Goal: Information Seeking & Learning: Find specific fact

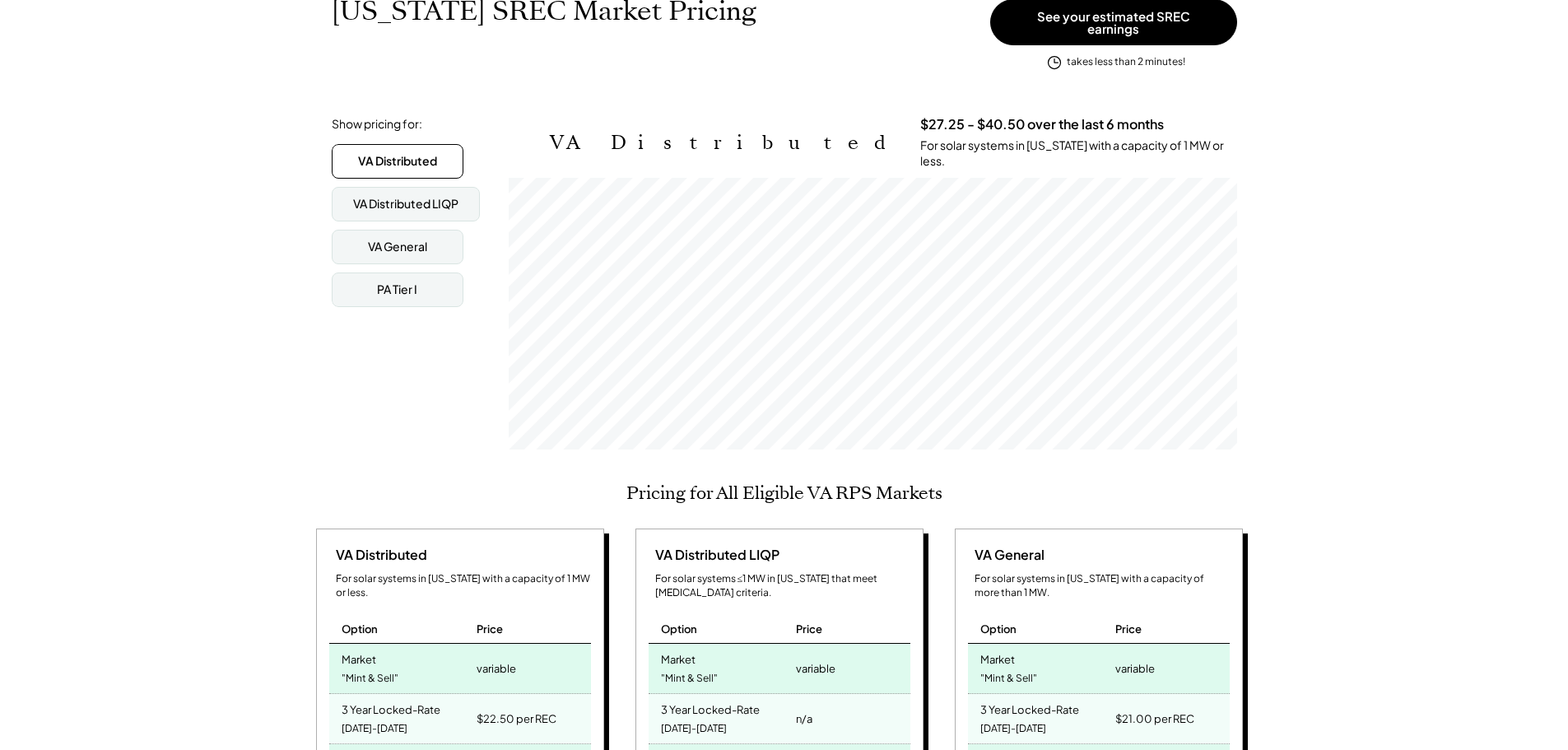
scroll to position [274, 0]
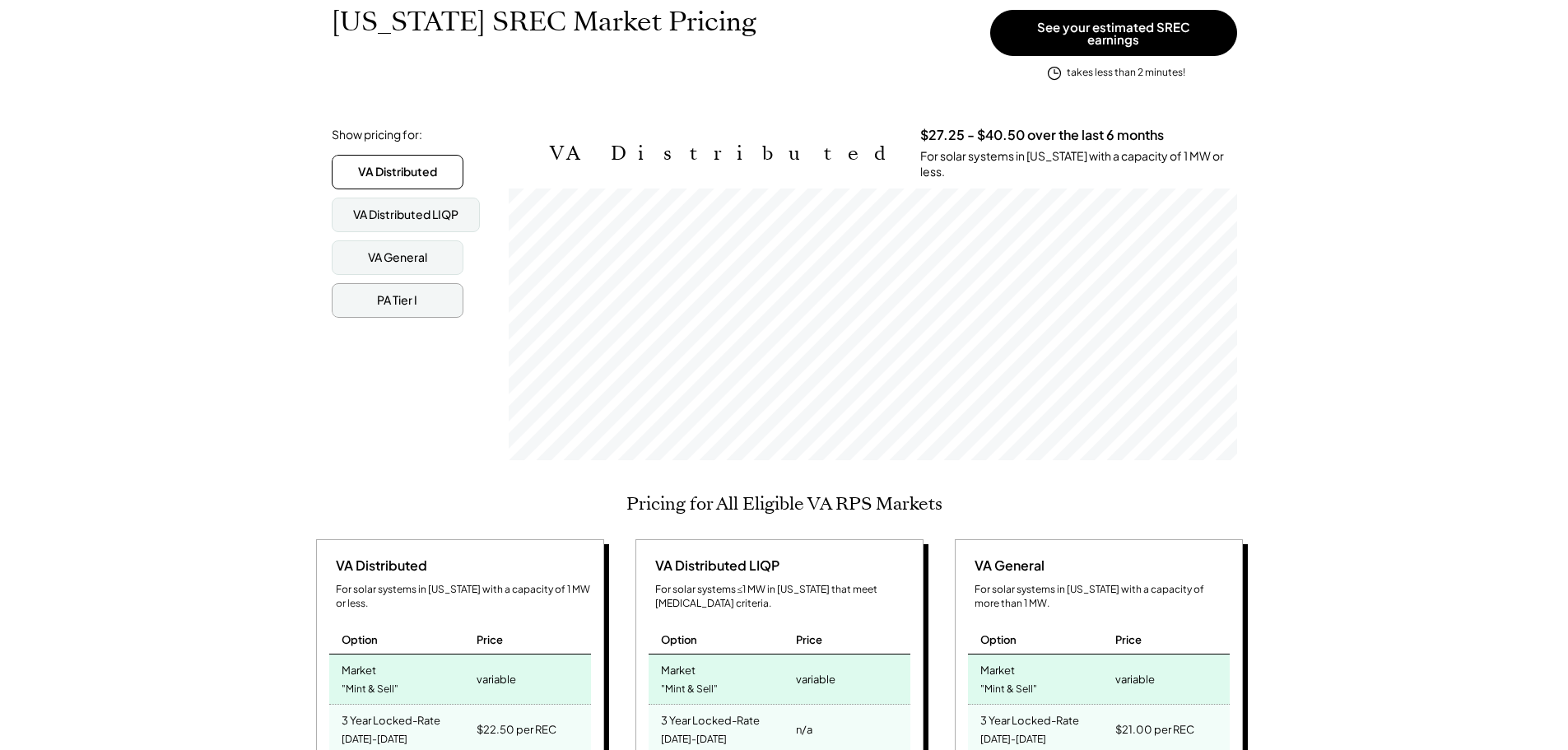
click at [419, 287] on div "PA Tier I" at bounding box center [397, 301] width 132 height 35
click at [427, 254] on div "VA General" at bounding box center [397, 258] width 59 height 17
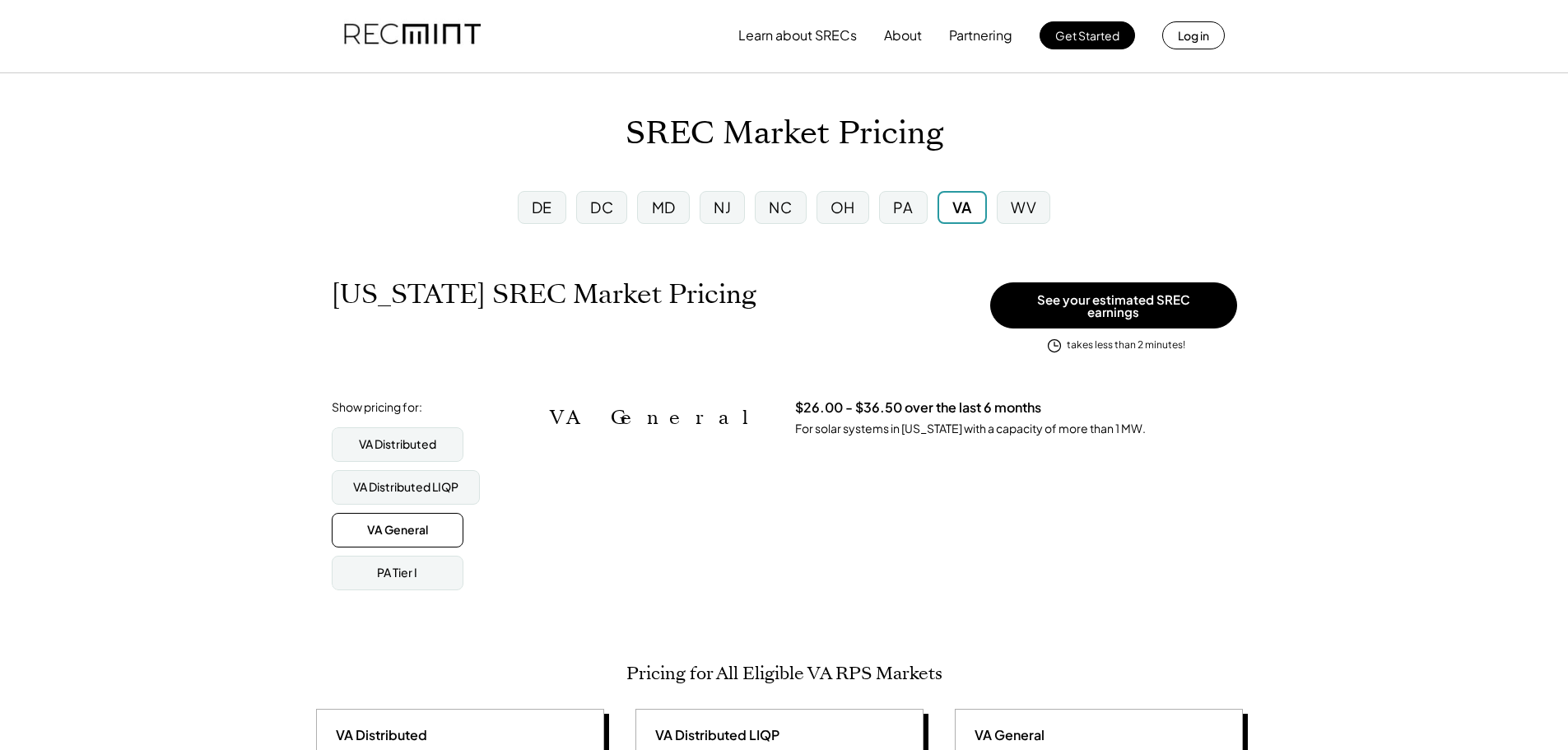
scroll to position [0, 0]
click at [433, 438] on div "VA Distributed" at bounding box center [397, 446] width 77 height 17
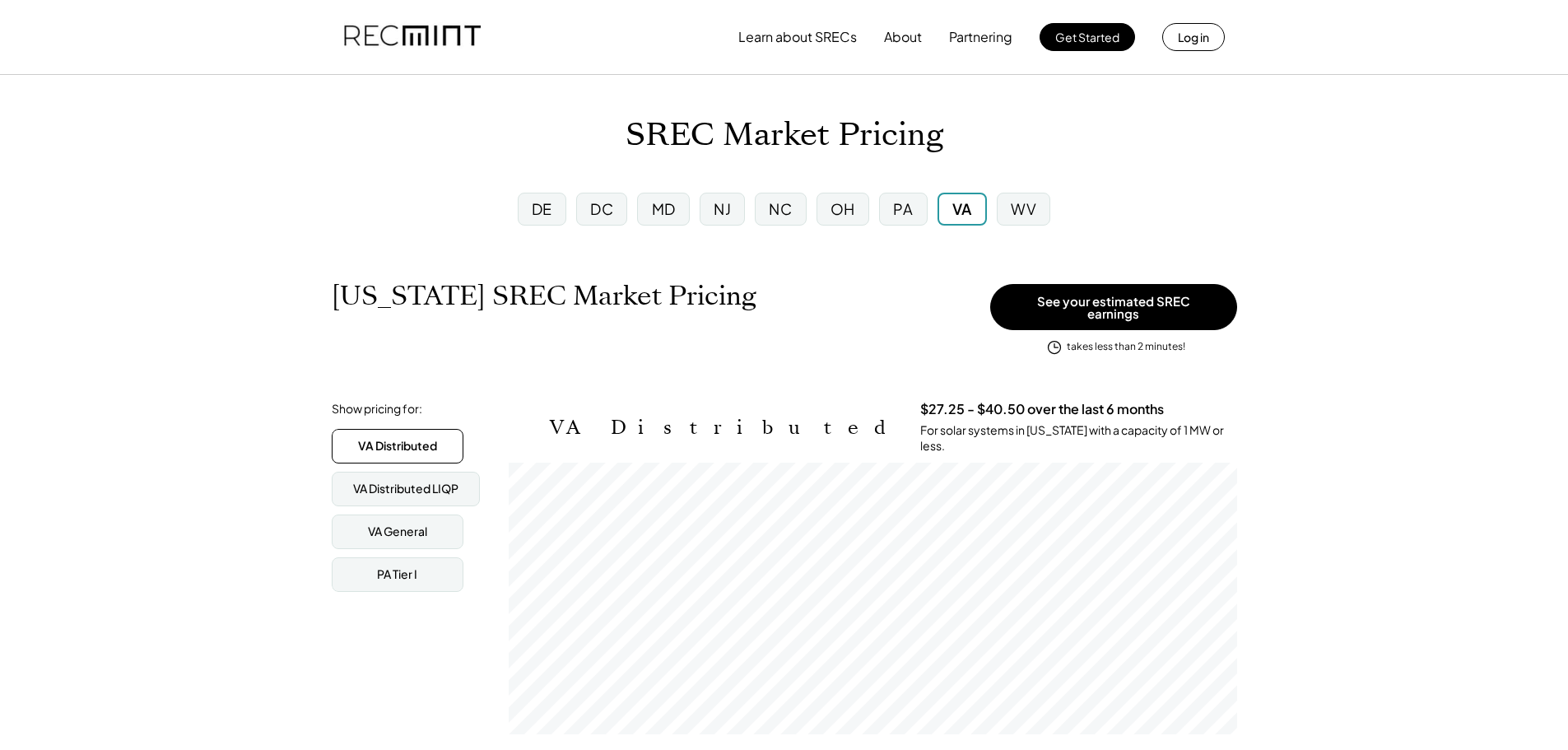
drag, startPoint x: 596, startPoint y: 357, endPoint x: 880, endPoint y: 342, distance: 284.4
click at [880, 342] on div "[US_STATE] SREC Market Pricing View other state pricing" at bounding box center [657, 313] width 650 height 66
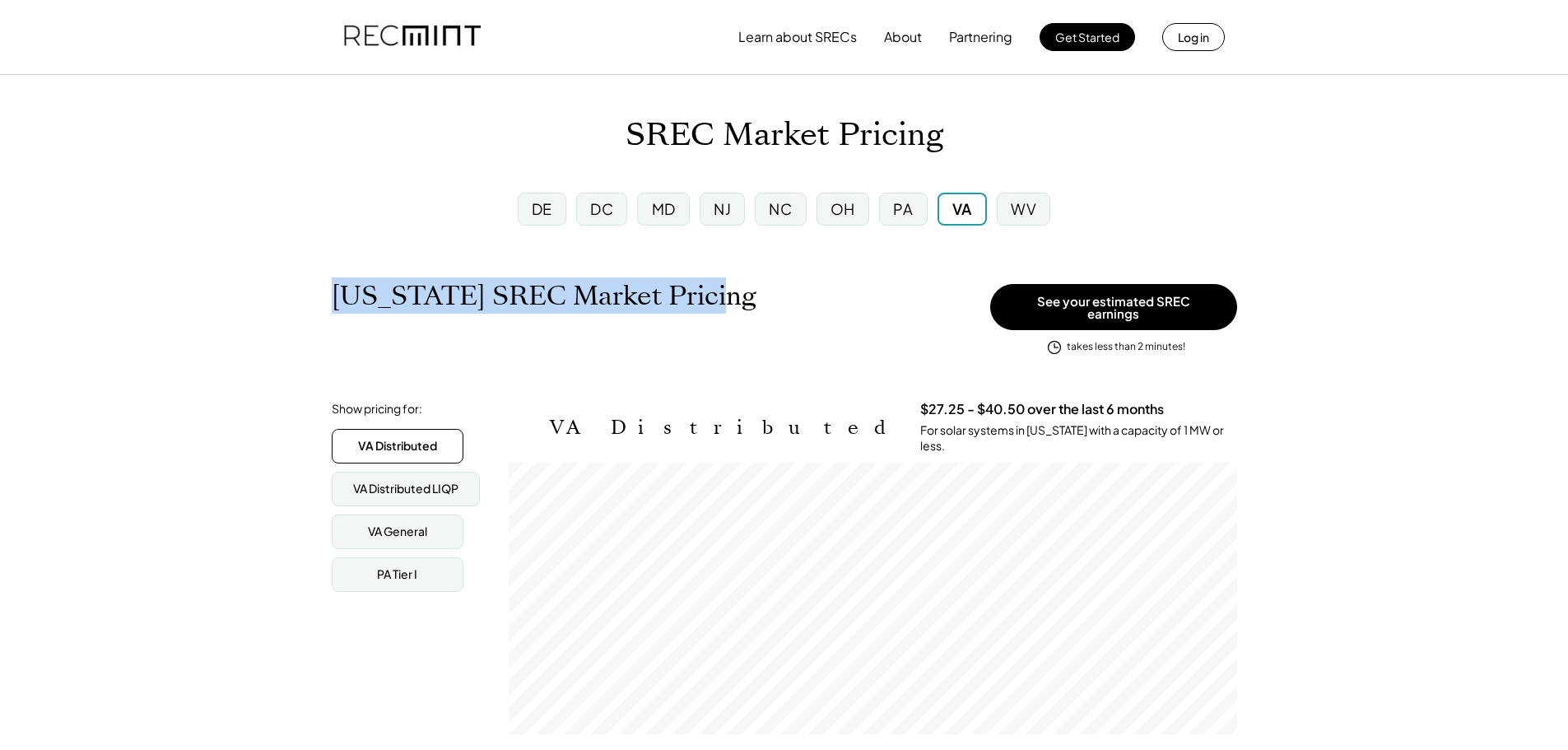
drag, startPoint x: 712, startPoint y: 300, endPoint x: 335, endPoint y: 309, distance: 377.1
click at [335, 309] on div "[US_STATE] SREC Market Pricing View other state pricing" at bounding box center [657, 313] width 650 height 66
